Goal: Task Accomplishment & Management: Use online tool/utility

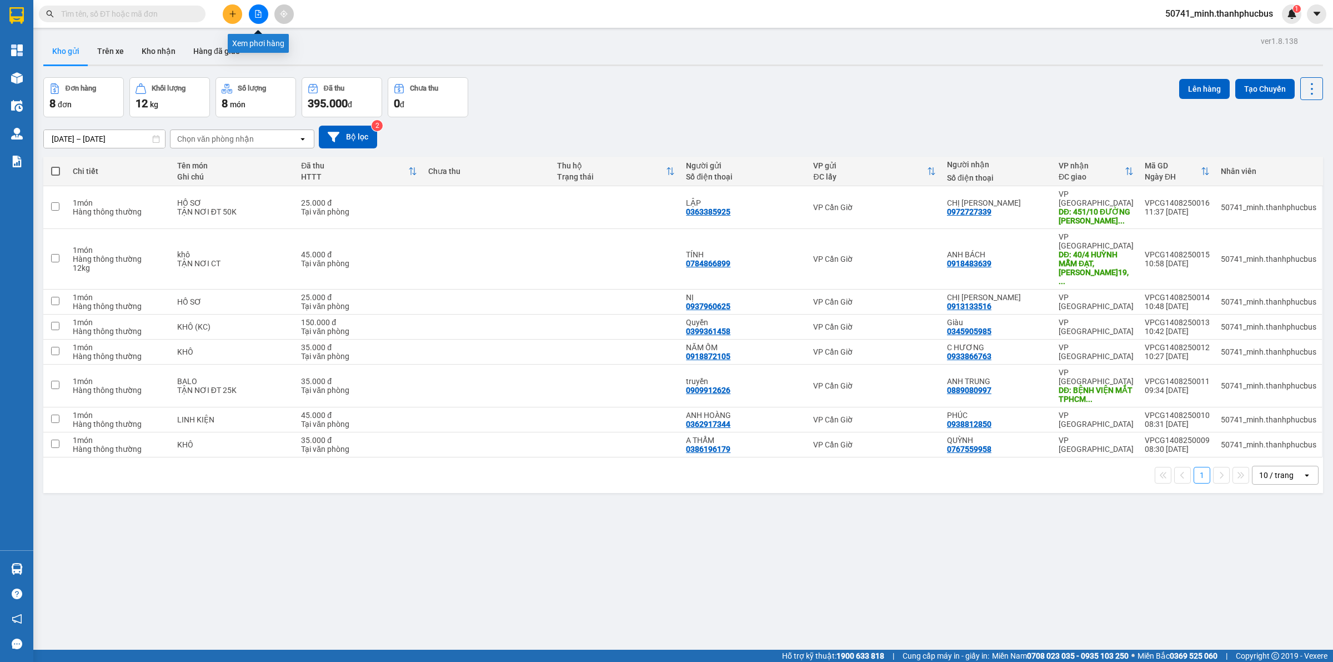
click at [257, 14] on icon "file-add" at bounding box center [258, 14] width 8 height 8
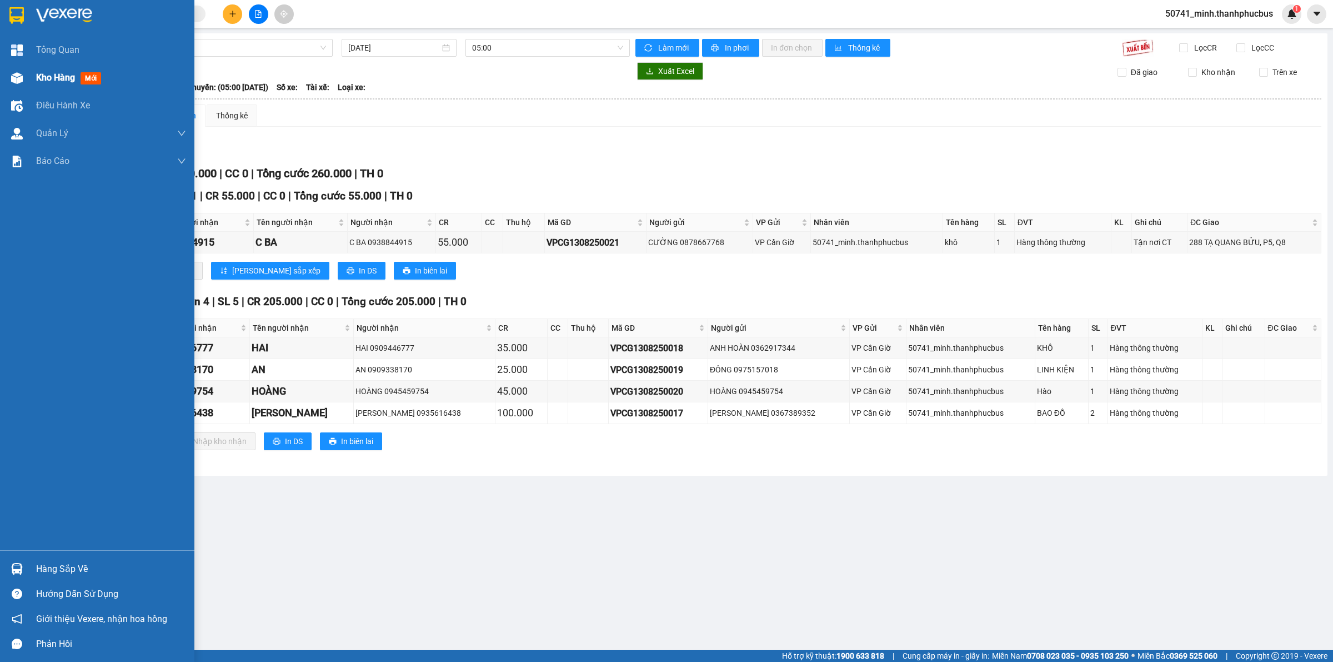
click at [17, 71] on div at bounding box center [16, 77] width 19 height 19
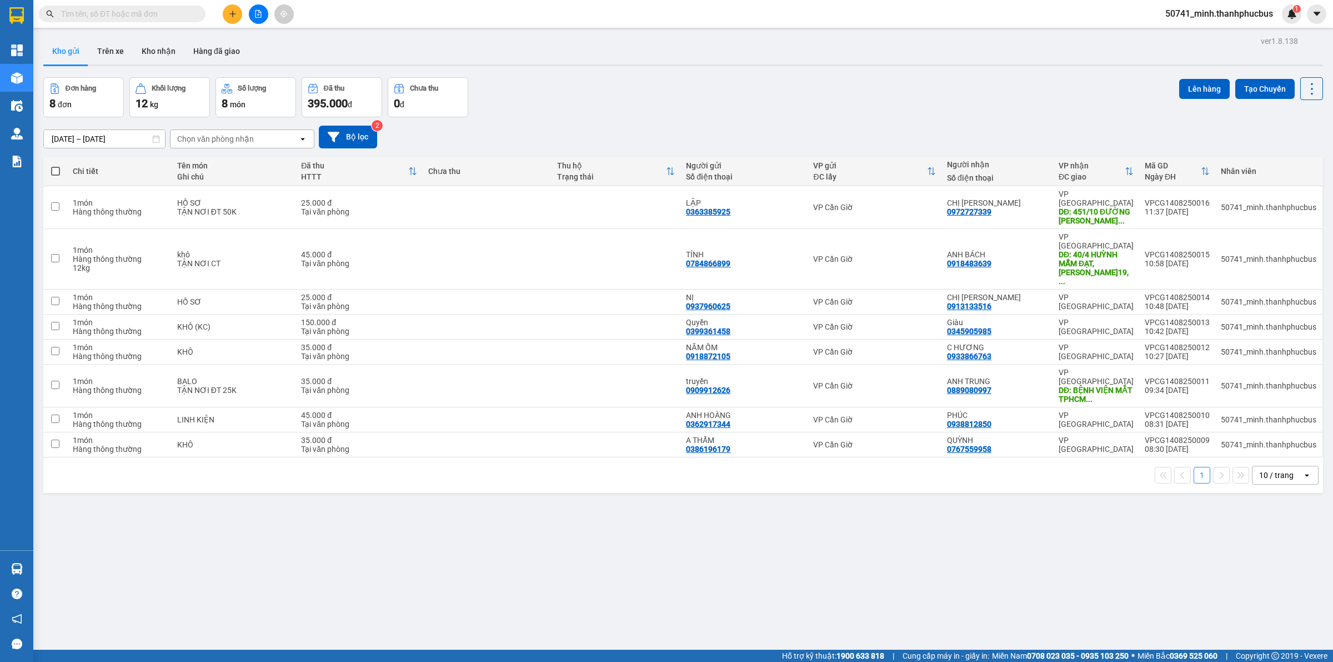
click at [54, 173] on span at bounding box center [55, 171] width 9 height 9
click at [56, 166] on input "checkbox" at bounding box center [56, 166] width 0 height 0
checkbox input "true"
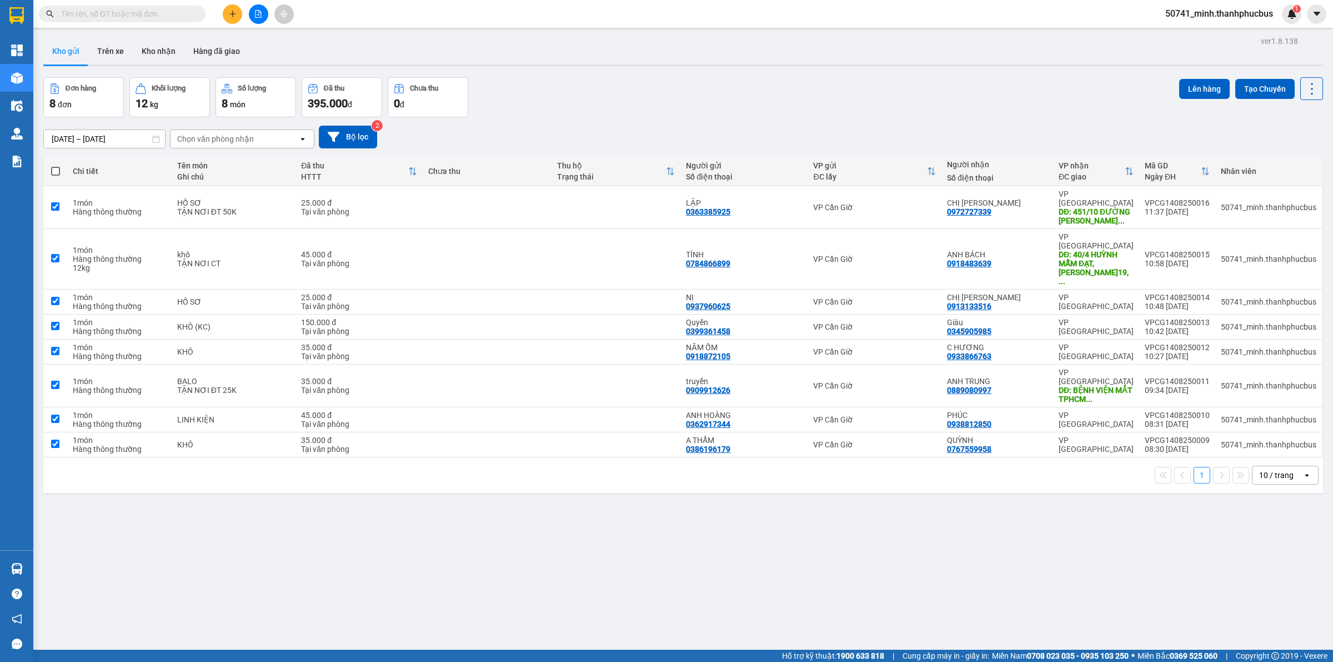
checkbox input "true"
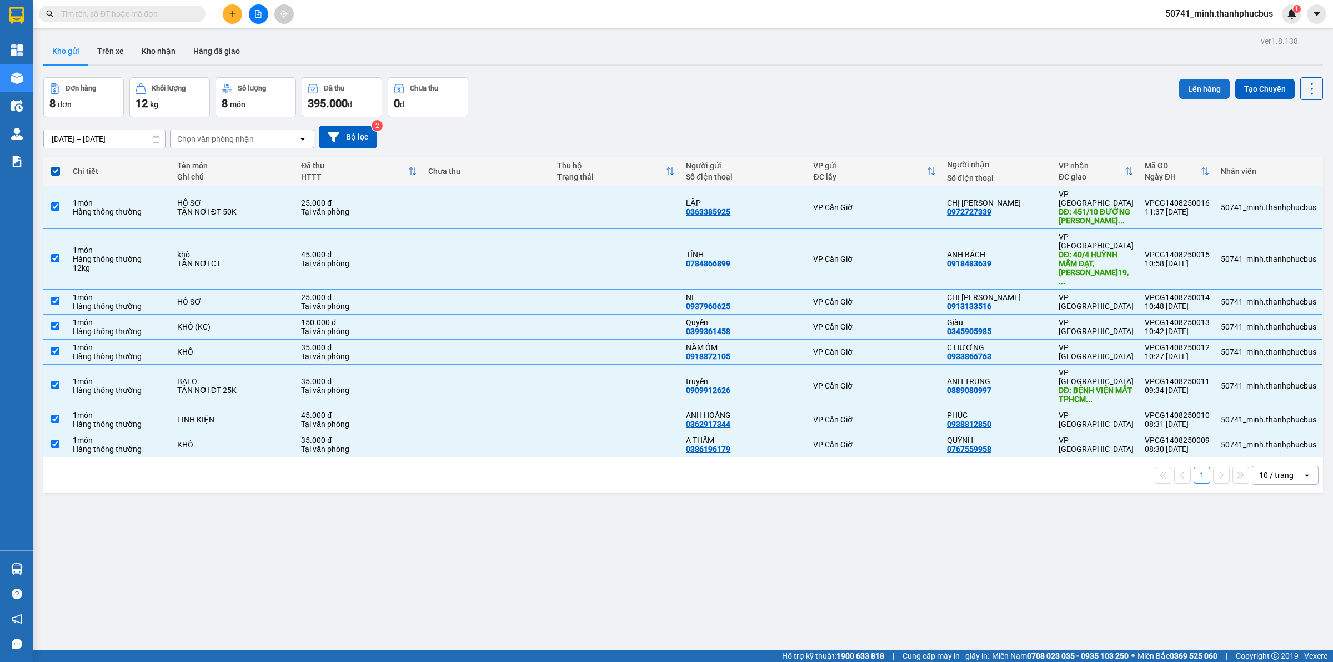
click at [1188, 91] on button "Lên hàng" at bounding box center [1205, 89] width 51 height 20
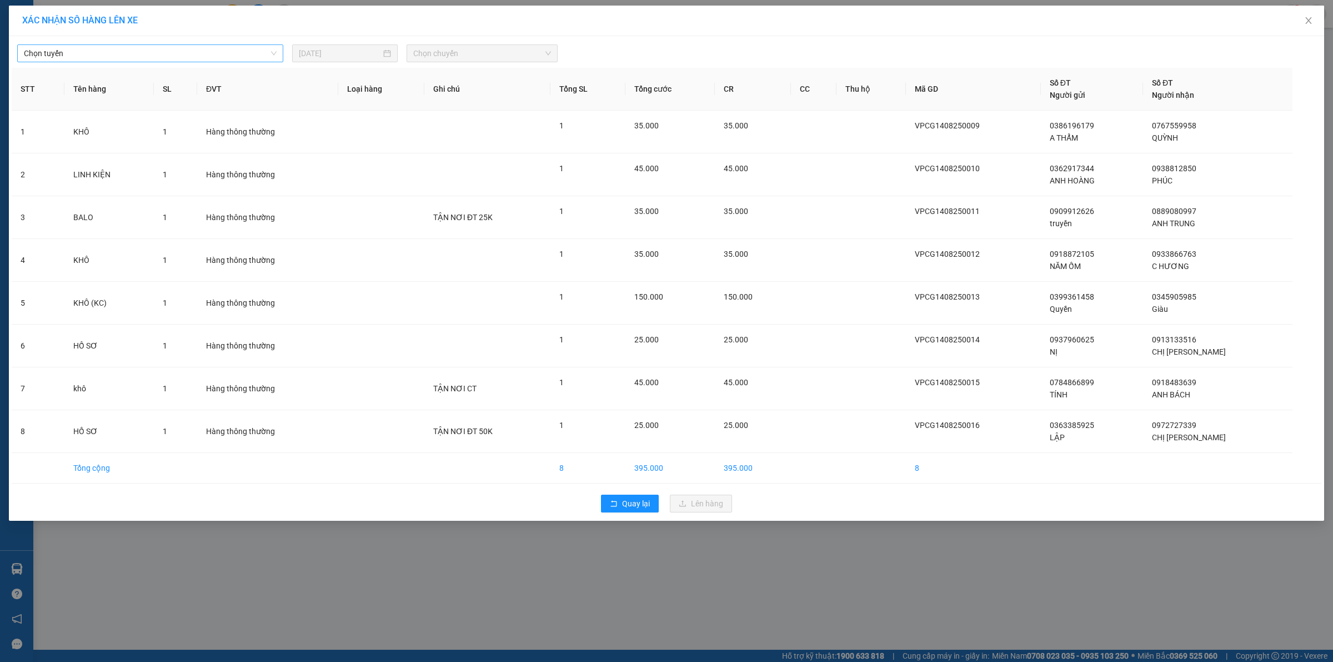
click at [239, 53] on span "Chọn tuyến" at bounding box center [150, 53] width 253 height 17
click at [143, 94] on div "Cần Giờ - Sài Gòn" at bounding box center [150, 93] width 253 height 12
click at [143, 94] on body "Kết quả tìm kiếm ( 0 ) Bộ lọc No Data 50741_minh.thanhphucbus 1 Tổng Quan Kho h…" at bounding box center [666, 331] width 1333 height 662
click at [450, 46] on span "Chọn chuyến" at bounding box center [482, 53] width 138 height 17
click at [448, 128] on div "12:00" at bounding box center [456, 129] width 87 height 12
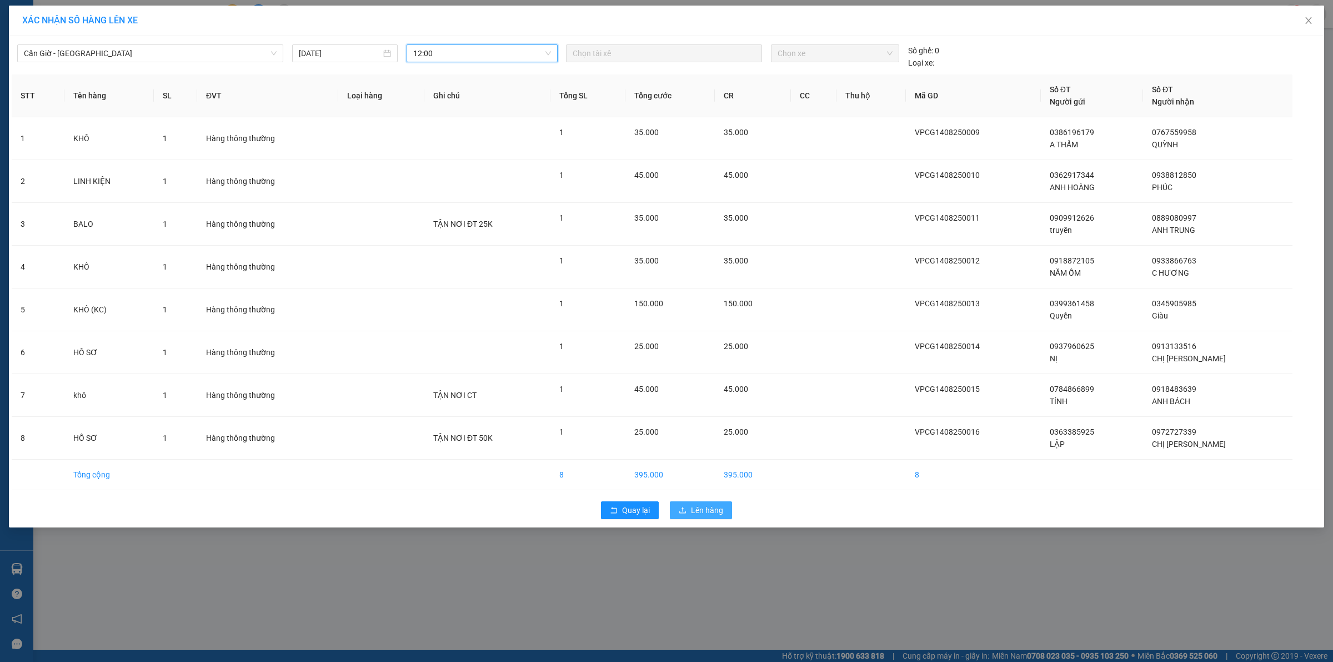
click at [705, 510] on span "Lên hàng" at bounding box center [707, 510] width 32 height 12
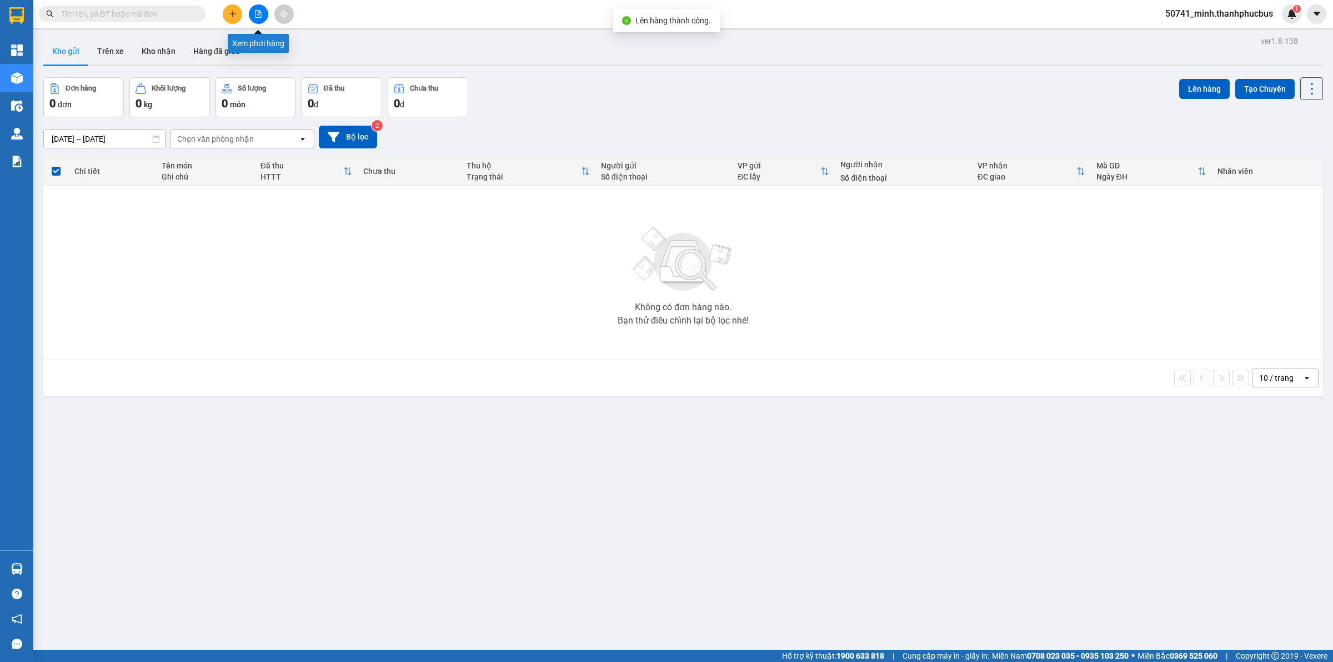
click at [261, 17] on icon "file-add" at bounding box center [259, 14] width 6 height 8
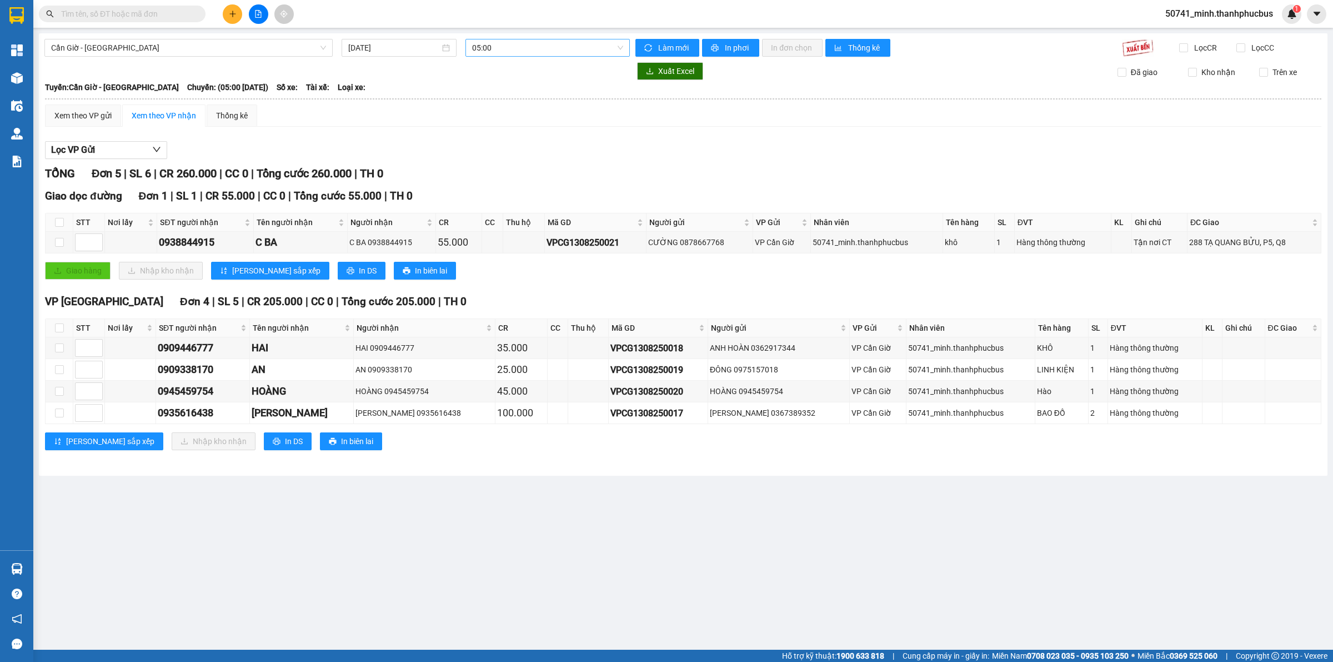
click at [495, 45] on span "05:00" at bounding box center [547, 47] width 151 height 17
click at [504, 126] on div "12:00" at bounding box center [515, 123] width 87 height 12
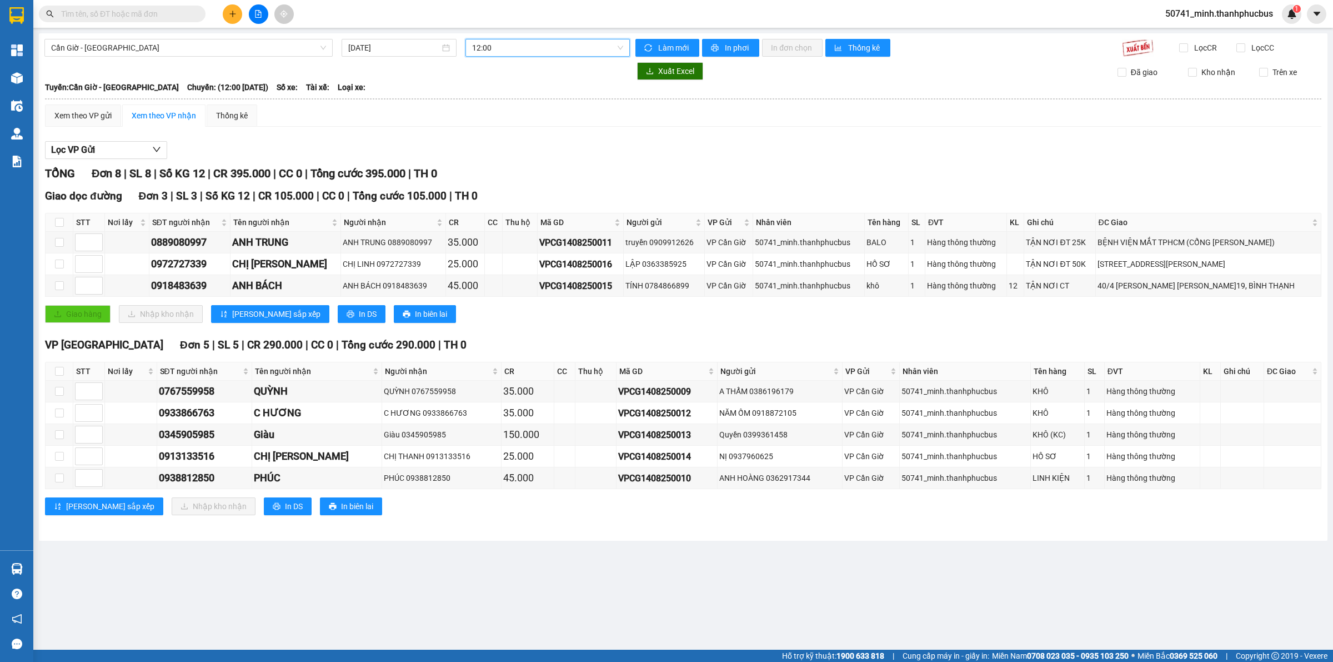
click at [546, 82] on div "Tuyến: Cần Giờ - Sài Gòn Chuyến: (12:00 - 14/08/2025) Số xe: Tài xế: Loại xe:" at bounding box center [683, 87] width 1277 height 12
